Goal: Navigation & Orientation: Find specific page/section

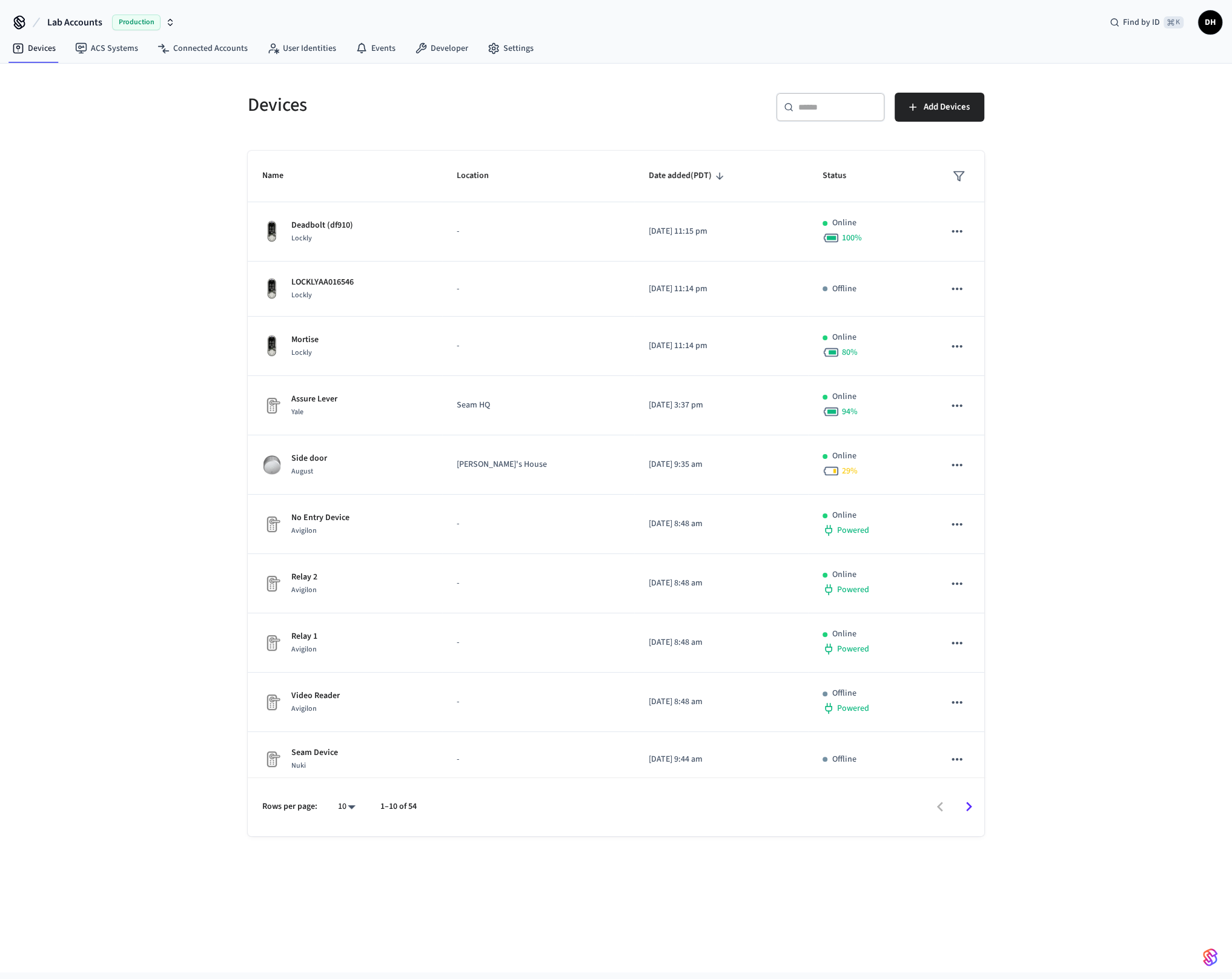
click at [112, 276] on div "Devices ​ ​ Add Devices Name Location Date added (PDT) Status Deadbolt (df910) …" at bounding box center [616, 518] width 1232 height 909
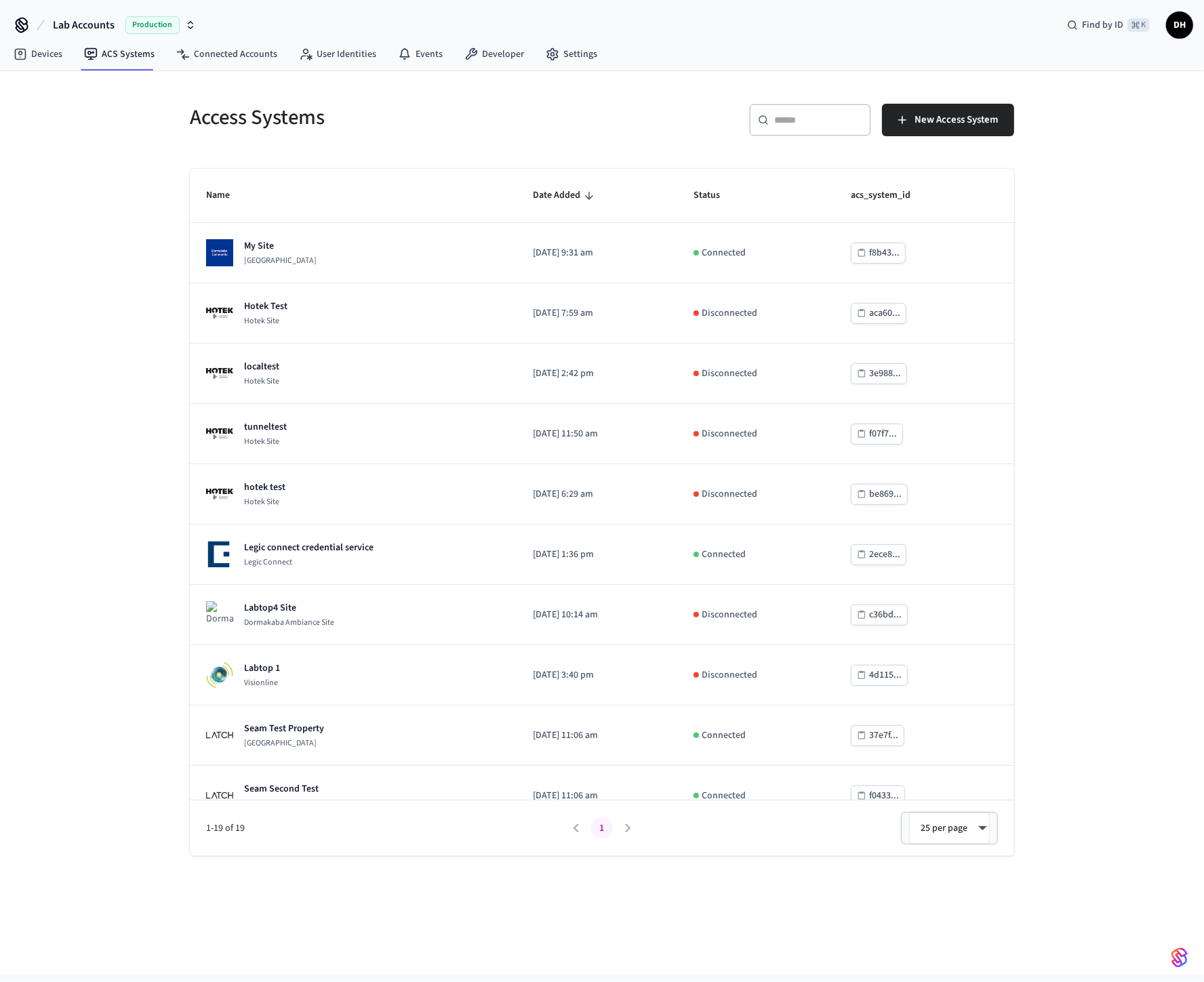
click at [1156, 248] on div "Access Systems ​ ​ New Access System Name Date Added Status acs_system_id My Si…" at bounding box center [602, 523] width 1204 height 903
click at [1124, 80] on div "Access Systems ​ ​ New Access System Name Date Added Status acs_system_id My Si…" at bounding box center [602, 523] width 1204 height 903
click at [1113, 277] on div "Access Systems ​ ​ New Access System Name Date Added Status acs_system_id My Si…" at bounding box center [602, 523] width 1204 height 903
